Goal: Information Seeking & Learning: Check status

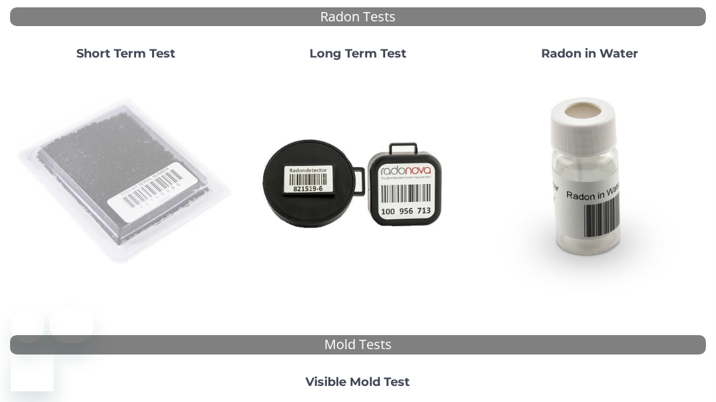
scroll to position [147, 0]
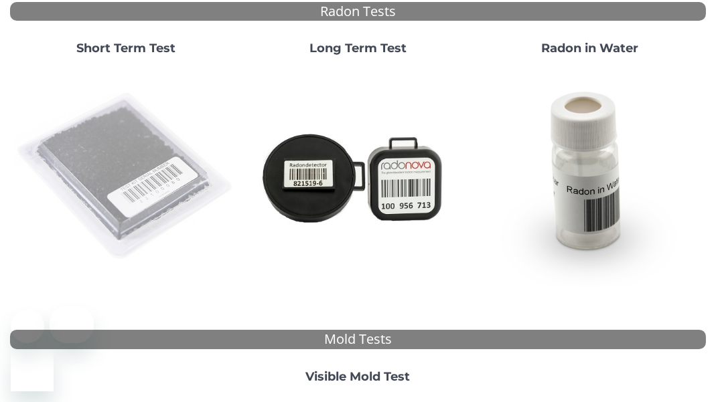
click at [116, 197] on img at bounding box center [125, 176] width 221 height 221
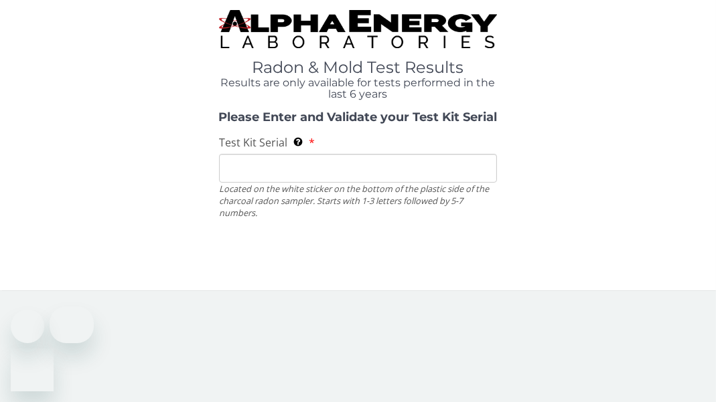
scroll to position [0, 0]
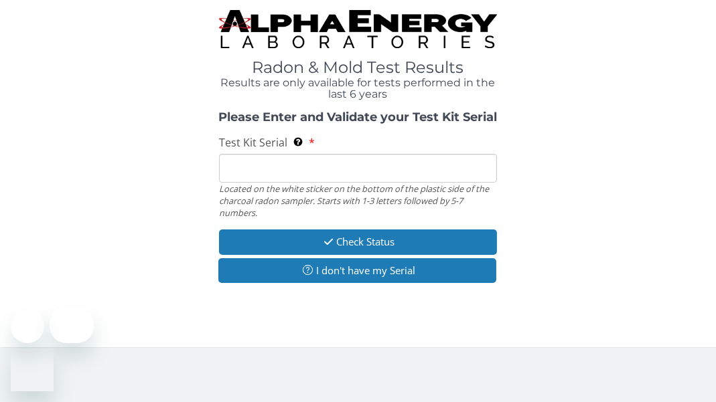
click at [312, 183] on input "Test Kit Serial Located on the white sticker on the bottom of the plastic side …" at bounding box center [358, 168] width 278 height 29
click at [309, 183] on input "Test Kit Serial Located on the white sticker on the bottom of the plastic side …" at bounding box center [358, 168] width 278 height 29
paste input "AA617557"
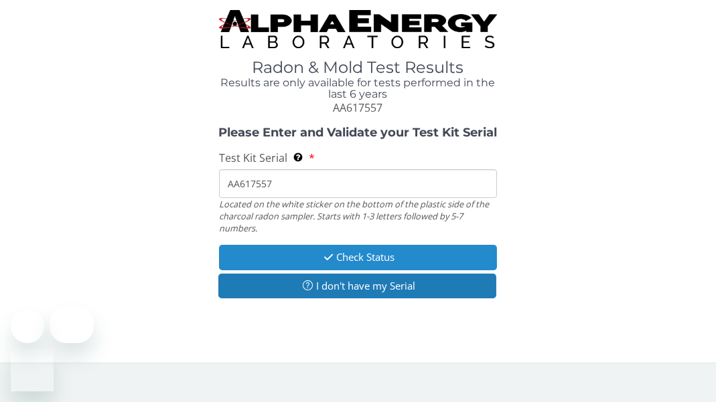
type input "AA617557"
click at [340, 270] on button "Check Status" at bounding box center [358, 257] width 278 height 25
